Goal: Information Seeking & Learning: Learn about a topic

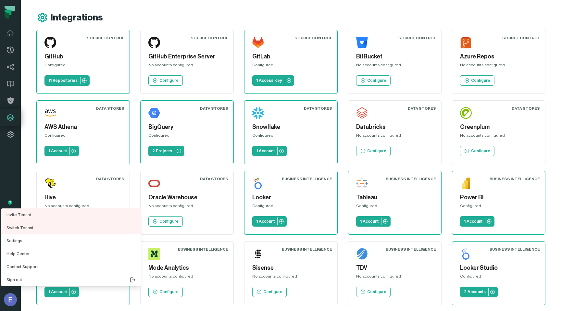
click at [10, 47] on nav "Pull Requests Dashboard Lineage Data Catalog Policies Integrations Settings [PE…" at bounding box center [10, 155] width 21 height 311
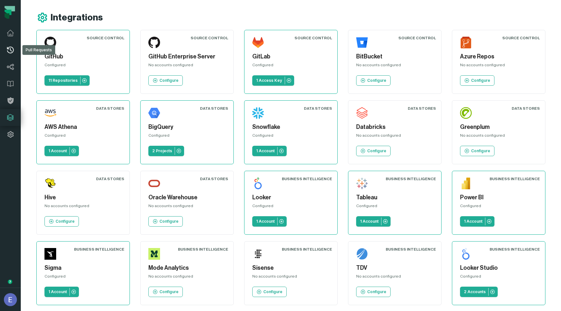
click at [6, 50] on link "Pull Requests" at bounding box center [10, 50] width 21 height 17
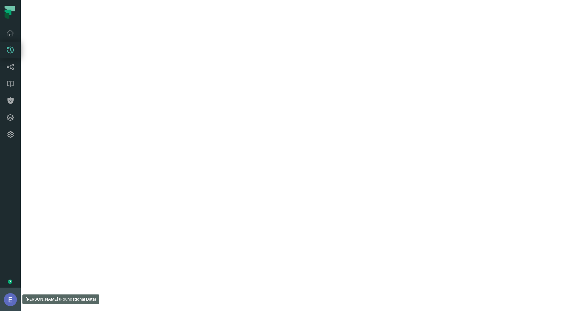
click at [5, 302] on img "button" at bounding box center [10, 299] width 13 height 13
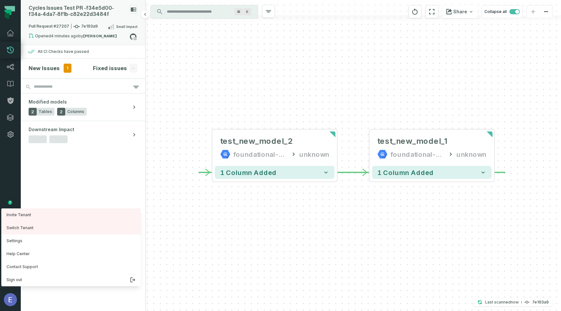
click at [101, 13] on div "Cycles Issues Test PR - f34e5d00- f34a- 4da7- 8f1b- c82e22d3484f" at bounding box center [78, 11] width 98 height 12
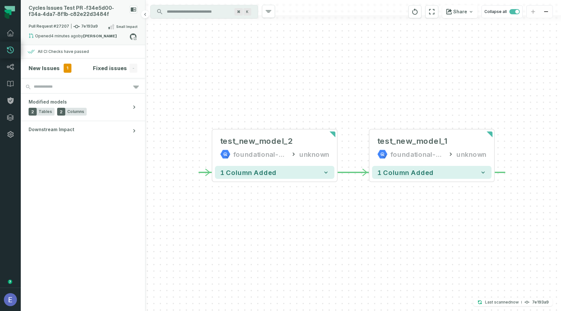
click at [89, 19] on div "Cycles Issues Test PR - f34e5d00- f34a- 4da7- 8f1b- c82e22d3484f" at bounding box center [83, 14] width 109 height 18
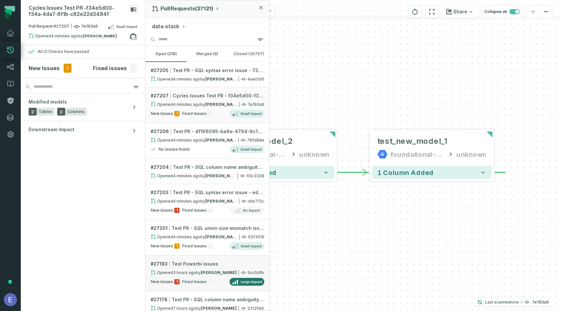
click at [206, 263] on span "Test Powerbi issues" at bounding box center [195, 264] width 46 height 6
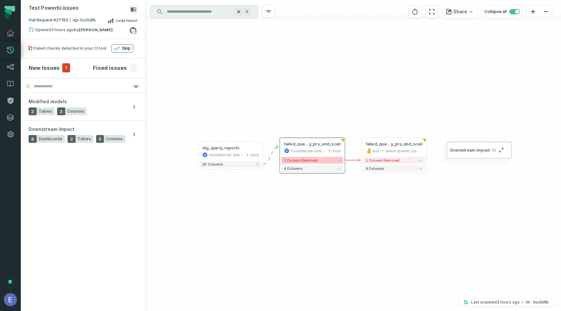
click at [333, 162] on button "1 column removed" at bounding box center [312, 160] width 62 height 7
